Goal: Transaction & Acquisition: Purchase product/service

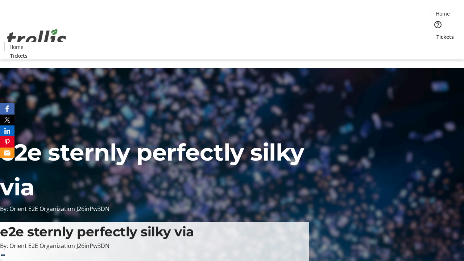
click at [437, 33] on span "Tickets" at bounding box center [445, 37] width 17 height 8
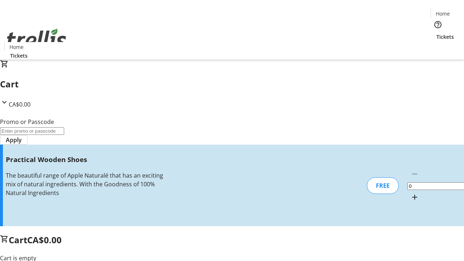
click at [411, 193] on mat-icon "Increment by one" at bounding box center [415, 197] width 9 height 9
type input "1"
